Goal: Transaction & Acquisition: Purchase product/service

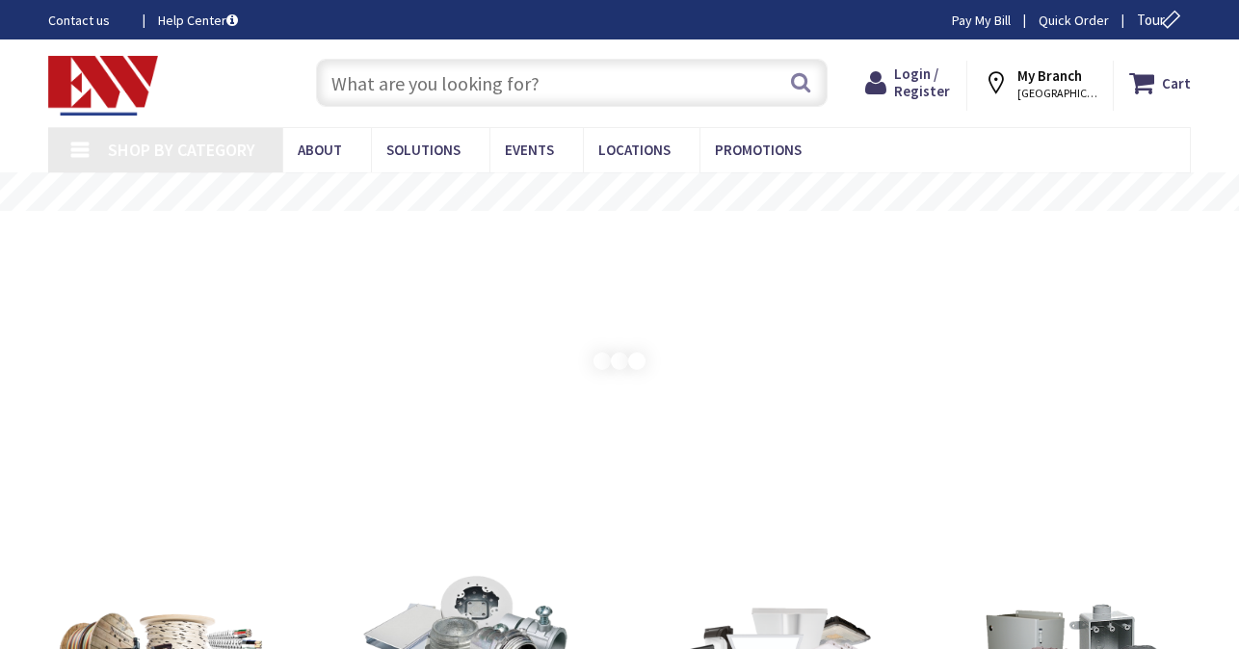
click at [511, 87] on input "text" at bounding box center [572, 83] width 512 height 48
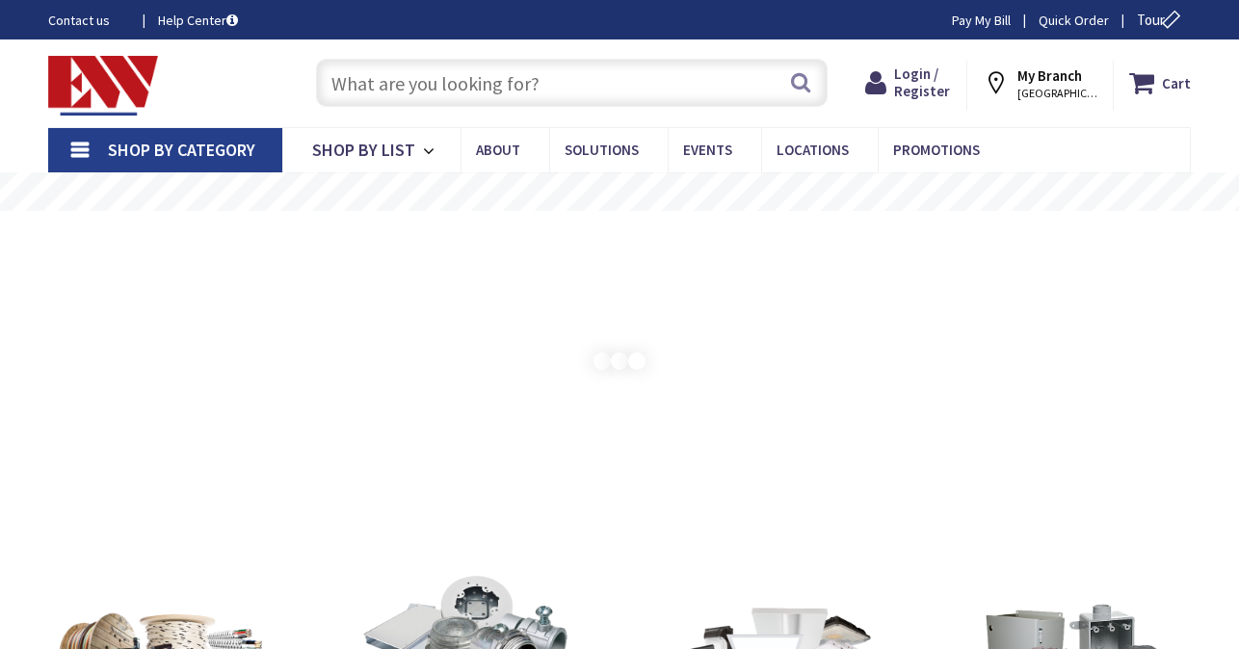
type input "River View Ln, [GEOGRAPHIC_DATA], [GEOGRAPHIC_DATA], [GEOGRAPHIC_DATA]"
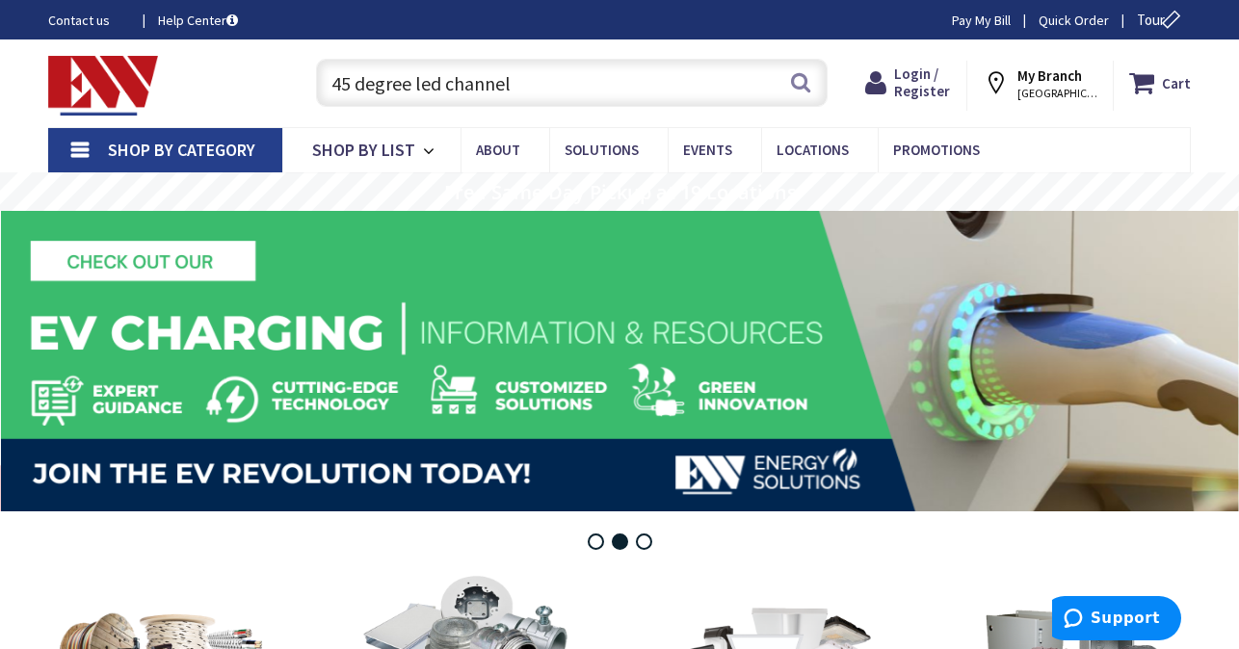
click at [529, 85] on input "45 degree led channel" at bounding box center [572, 83] width 512 height 48
type input "45 degree led channel"
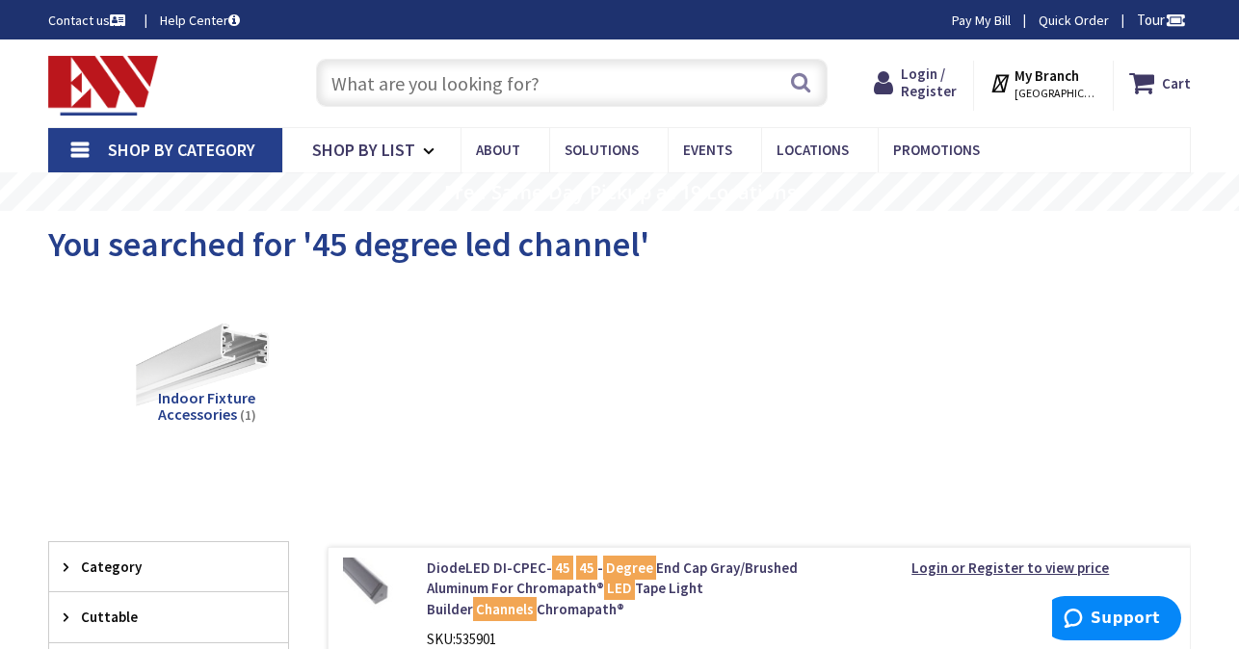
click at [229, 385] on img at bounding box center [207, 364] width 141 height 141
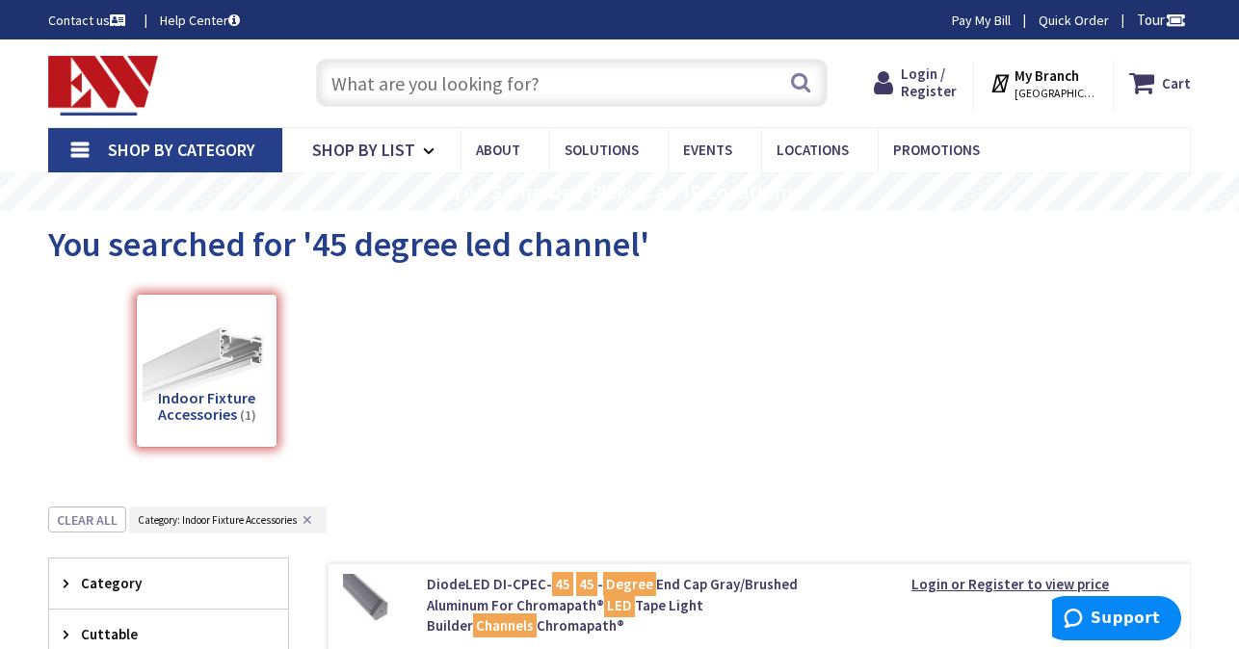
scroll to position [507, 0]
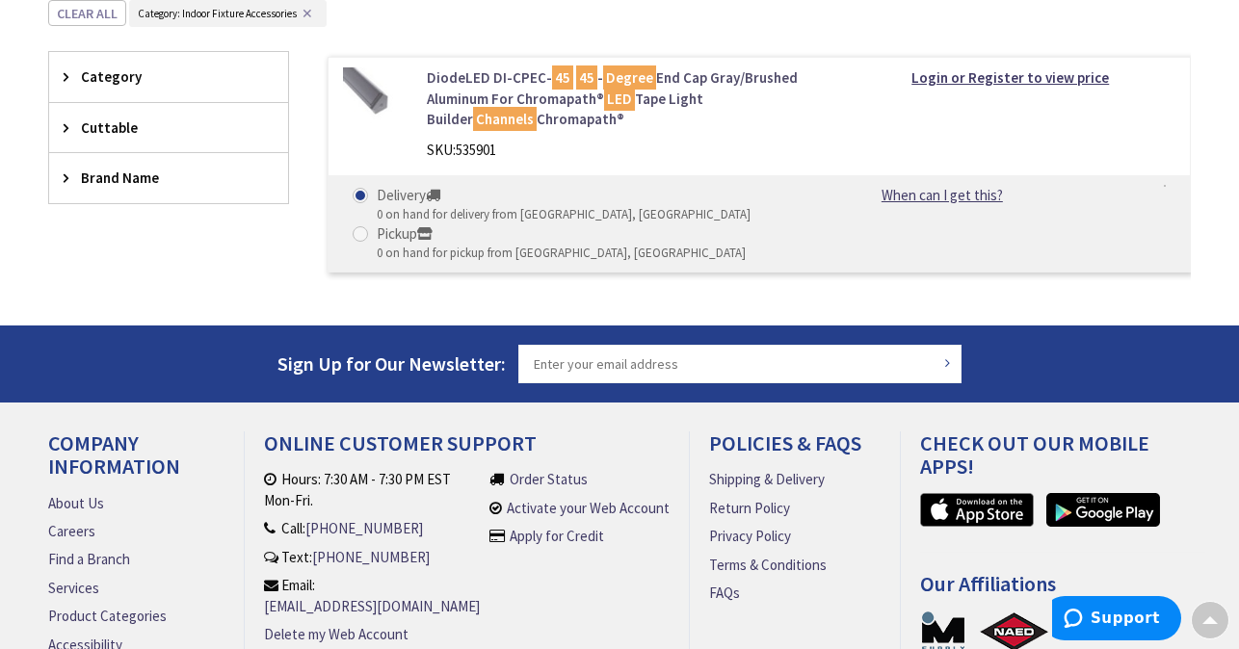
click at [500, 88] on link "DiodeLED DI-CPEC- 45 45 - Degree End Cap Gray/Brushed Aluminum For Chromapath® …" at bounding box center [622, 98] width 390 height 62
